Goal: Task Accomplishment & Management: Use online tool/utility

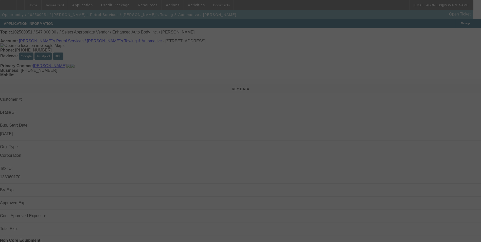
select select "0"
select select "2"
select select "0.1"
select select "4"
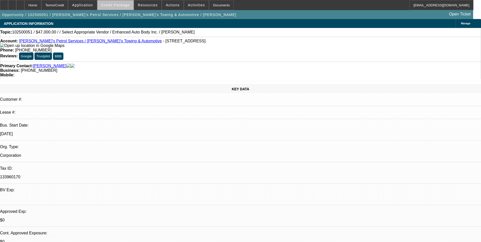
click at [126, 6] on span "Credit Package" at bounding box center [115, 5] width 29 height 4
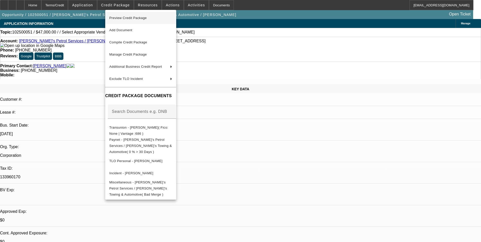
click at [126, 17] on span "Preview Credit Package" at bounding box center [127, 18] width 37 height 4
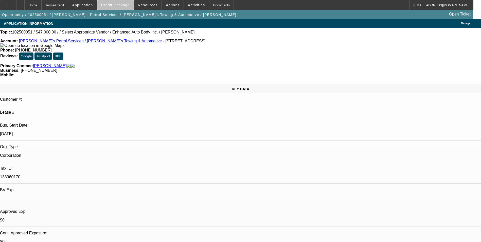
click at [129, 3] on span "Credit Package" at bounding box center [115, 5] width 29 height 4
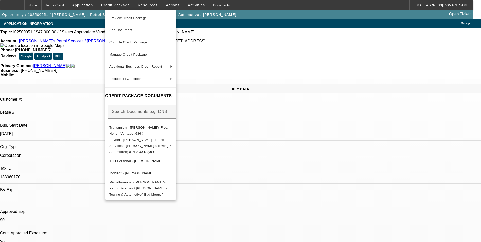
click at [270, 62] on div at bounding box center [240, 121] width 481 height 242
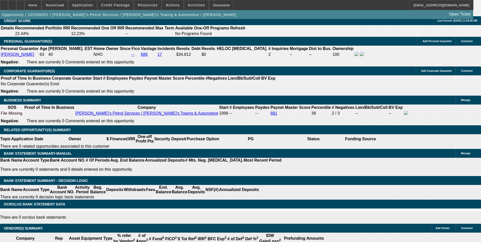
scroll to position [825, 0]
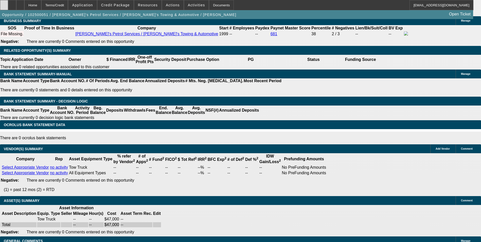
click at [8, 8] on div at bounding box center [4, 5] width 8 height 10
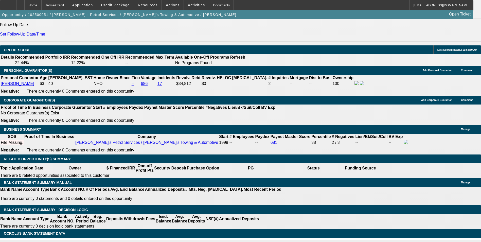
scroll to position [648, 0]
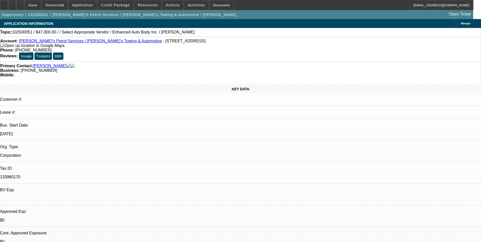
select select "0"
select select "2"
select select "0.1"
select select "1"
select select "2"
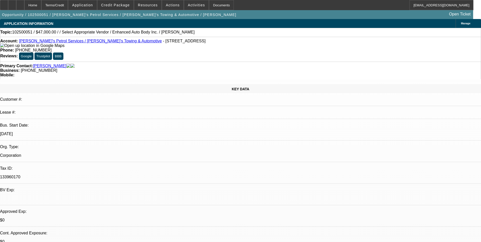
select select "4"
click at [117, 3] on span at bounding box center [115, 5] width 36 height 12
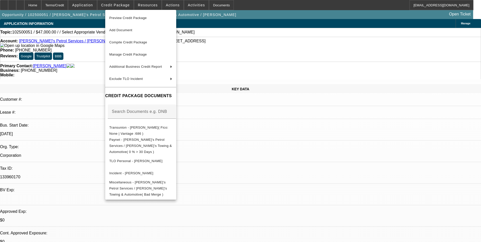
click at [244, 4] on div at bounding box center [240, 121] width 481 height 242
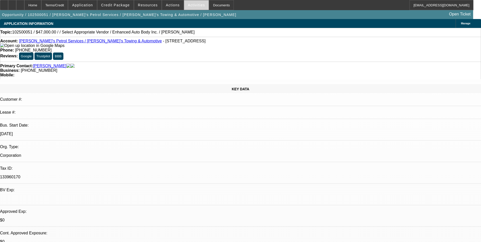
click at [188, 5] on span "Activities" at bounding box center [196, 5] width 17 height 4
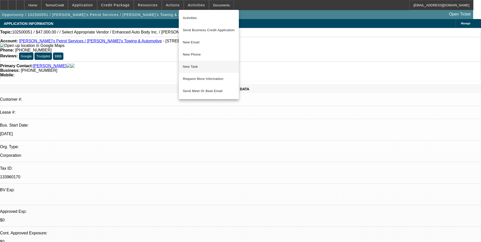
click at [201, 64] on span "New Task" at bounding box center [209, 67] width 52 height 6
